Goal: Task Accomplishment & Management: Use online tool/utility

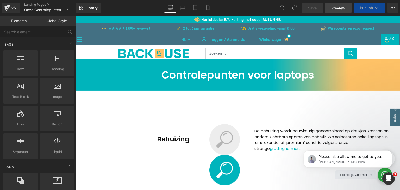
click at [344, 9] on span "Preview" at bounding box center [339, 7] width 14 height 5
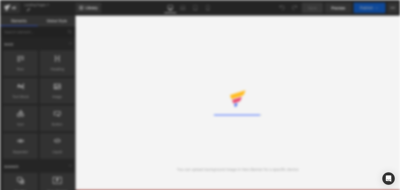
click at [227, 93] on div "Rendering Content" at bounding box center [200, 95] width 400 height 190
click at [38, 11] on div "Rendering Content" at bounding box center [200, 95] width 400 height 190
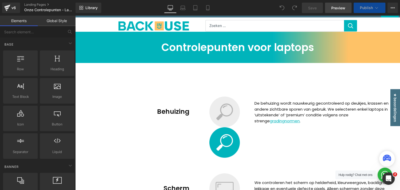
scroll to position [35, 0]
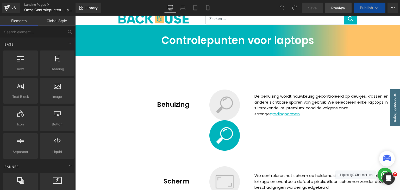
click at [339, 7] on span "Preview" at bounding box center [339, 7] width 14 height 5
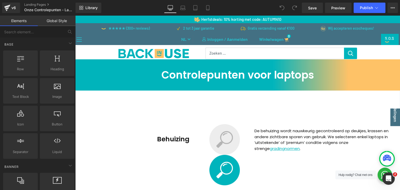
scroll to position [139, 0]
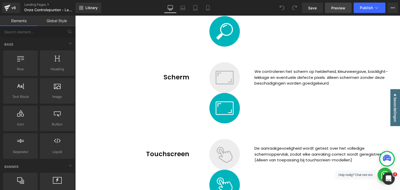
click at [337, 7] on span "Preview" at bounding box center [339, 7] width 14 height 5
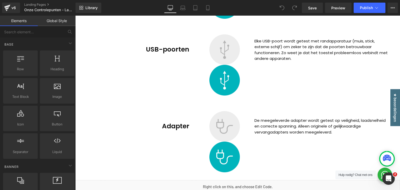
scroll to position [1077, 0]
